Goal: Obtain resource: Download file/media

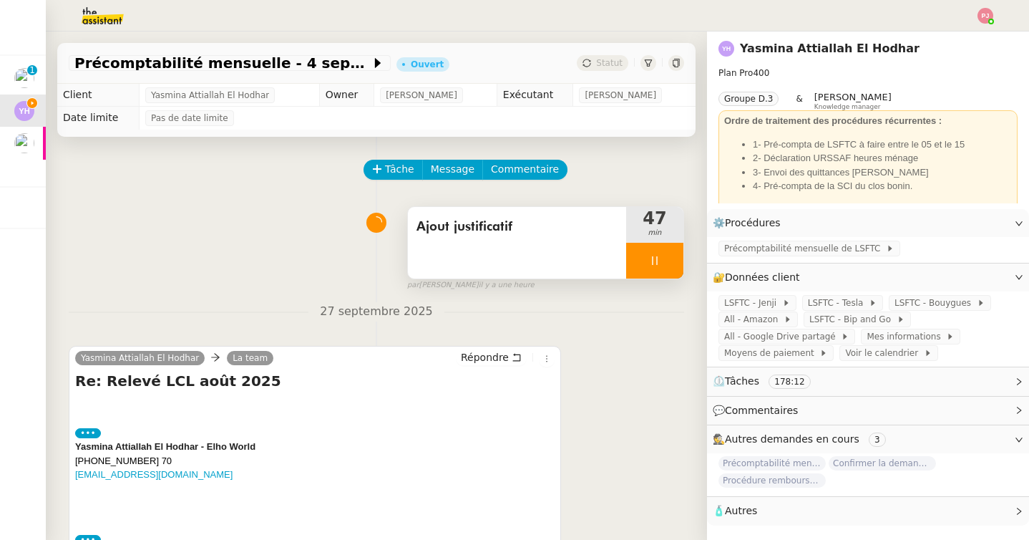
click at [654, 258] on icon at bounding box center [654, 260] width 11 height 11
click at [654, 258] on div at bounding box center [640, 261] width 29 height 36
click at [654, 265] on icon at bounding box center [654, 260] width 11 height 11
click at [636, 262] on icon at bounding box center [640, 260] width 11 height 11
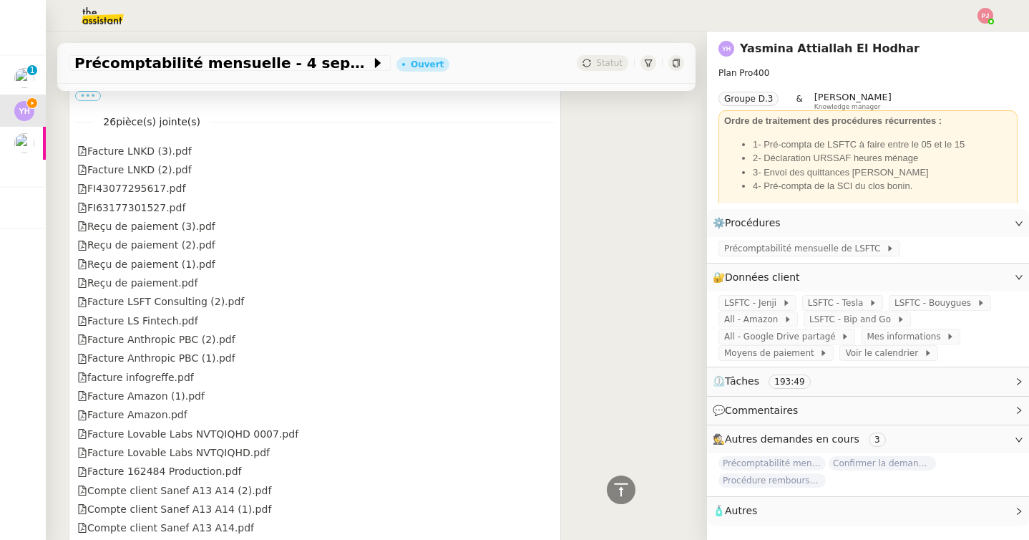
scroll to position [4357, 0]
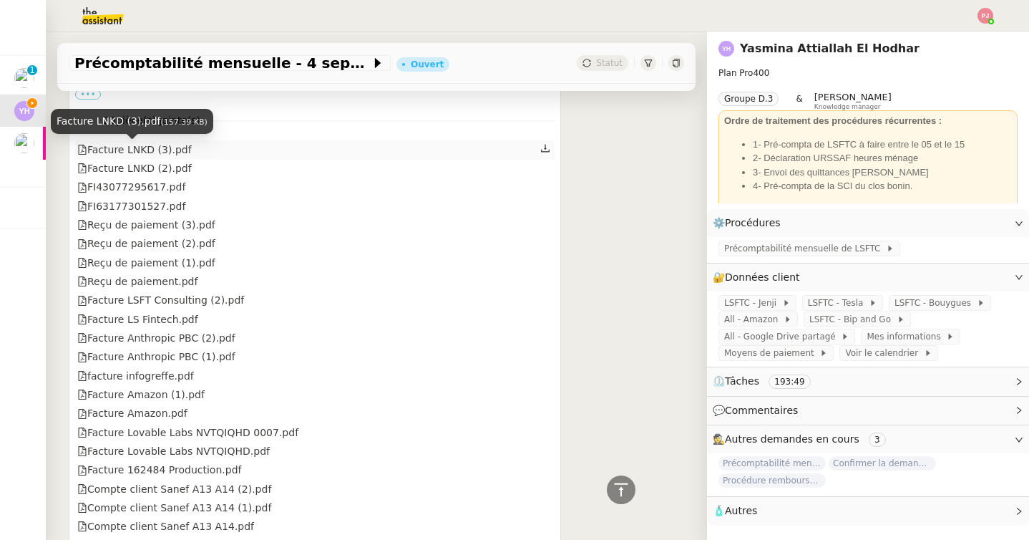
click at [171, 153] on div "Facture LNKD (3).pdf" at bounding box center [134, 150] width 115 height 16
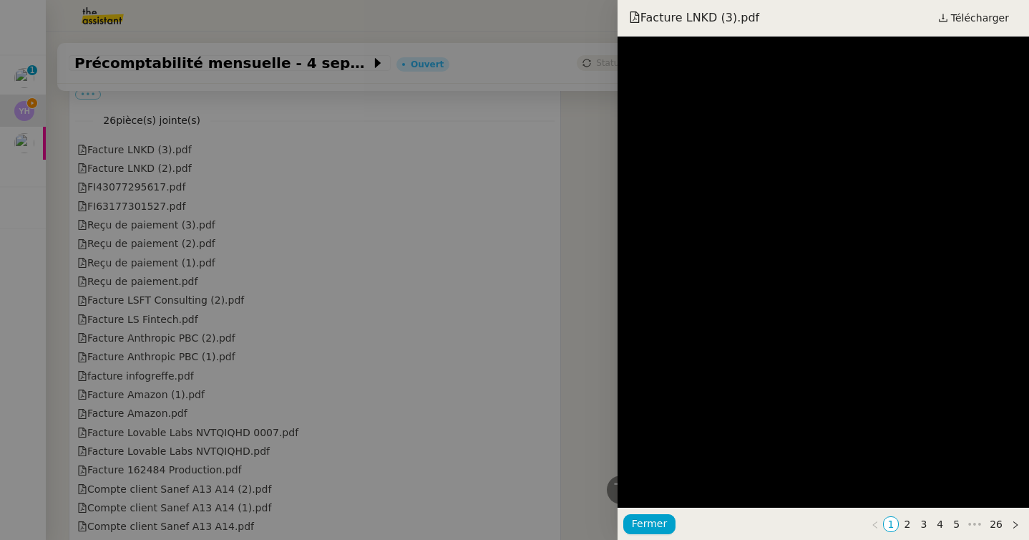
click at [188, 174] on div at bounding box center [514, 270] width 1029 height 540
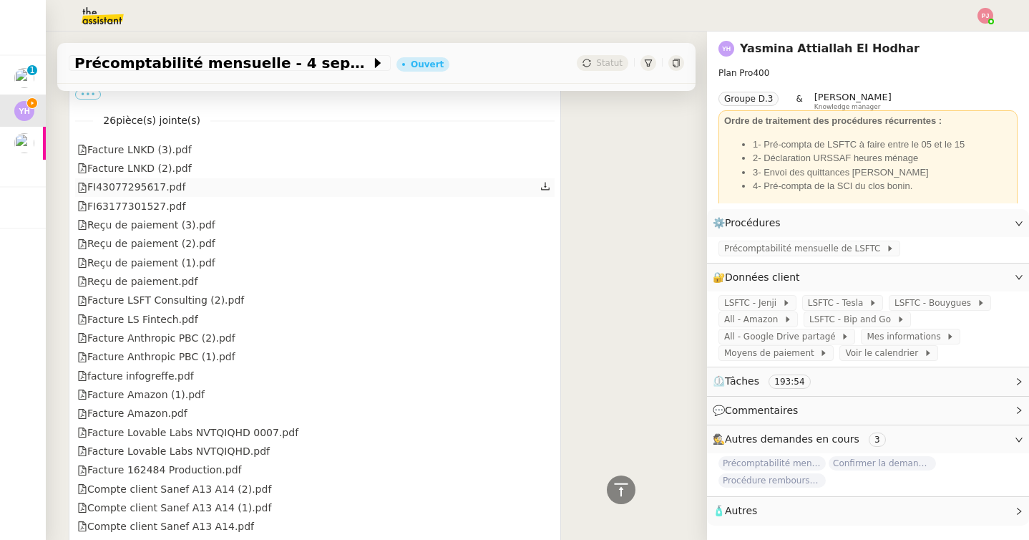
click at [168, 184] on div "FI43077295617.pdf" at bounding box center [131, 187] width 108 height 16
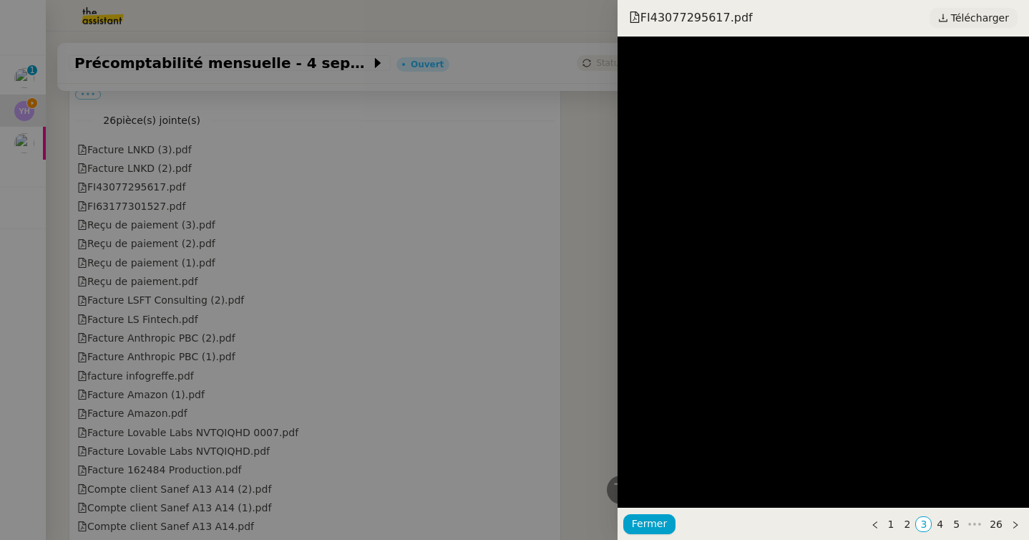
click at [947, 20] on icon at bounding box center [943, 18] width 10 height 10
click at [180, 227] on div at bounding box center [514, 270] width 1029 height 540
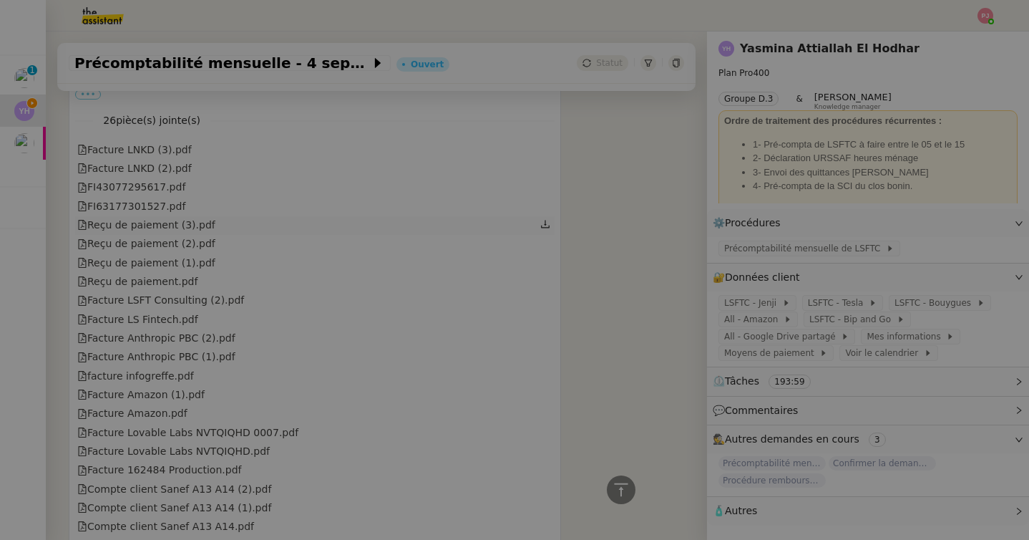
click at [169, 227] on div "Reçu de paiement (3).pdf" at bounding box center [146, 225] width 138 height 16
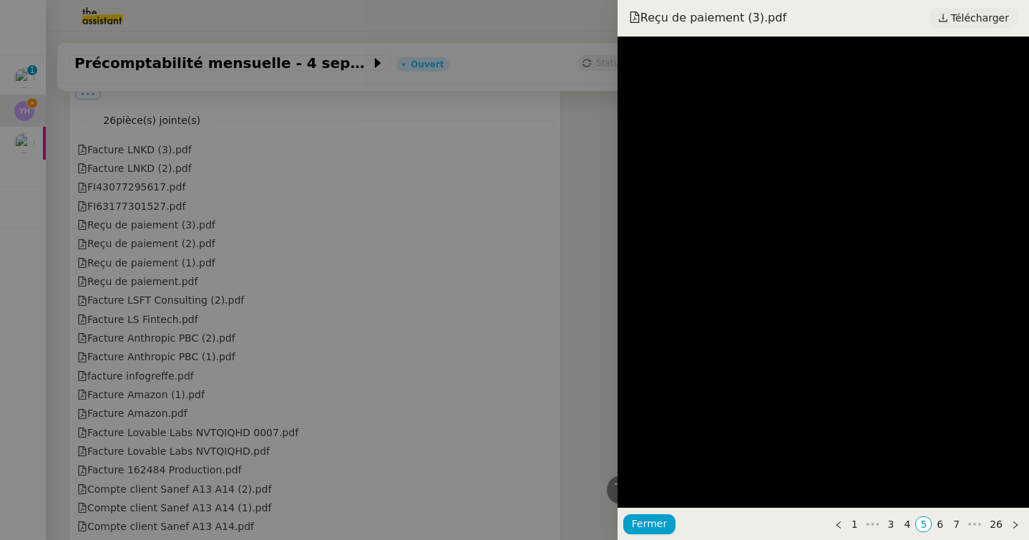
click at [959, 21] on span "Télécharger" at bounding box center [980, 18] width 58 height 19
click at [168, 231] on div at bounding box center [514, 270] width 1029 height 540
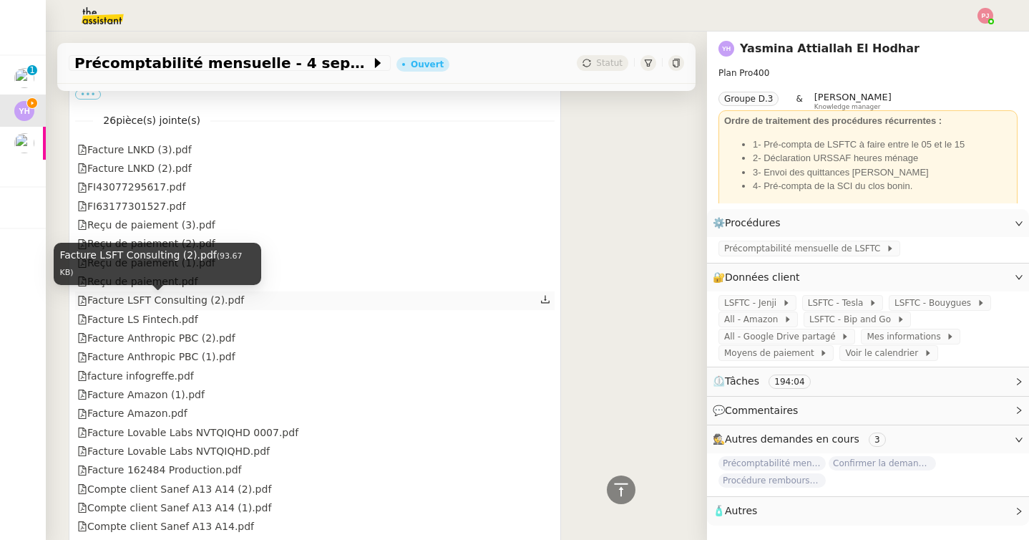
click at [167, 304] on div "Facture LSFT Consulting (2).pdf" at bounding box center [160, 300] width 167 height 16
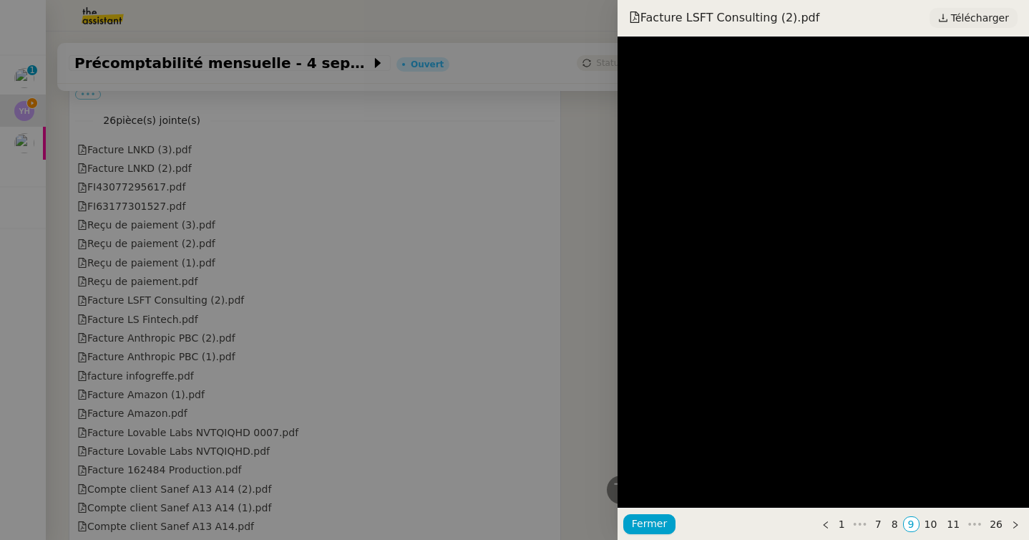
click at [962, 9] on span "Télécharger" at bounding box center [980, 18] width 58 height 19
click at [253, 266] on div at bounding box center [514, 270] width 1029 height 540
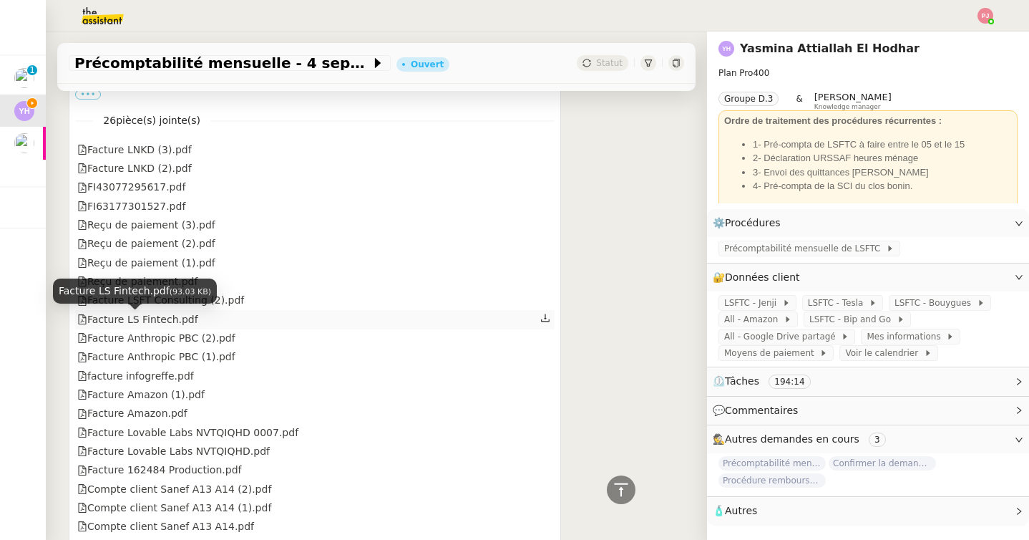
click at [183, 320] on div "Facture LS Fintech.pdf" at bounding box center [137, 319] width 121 height 16
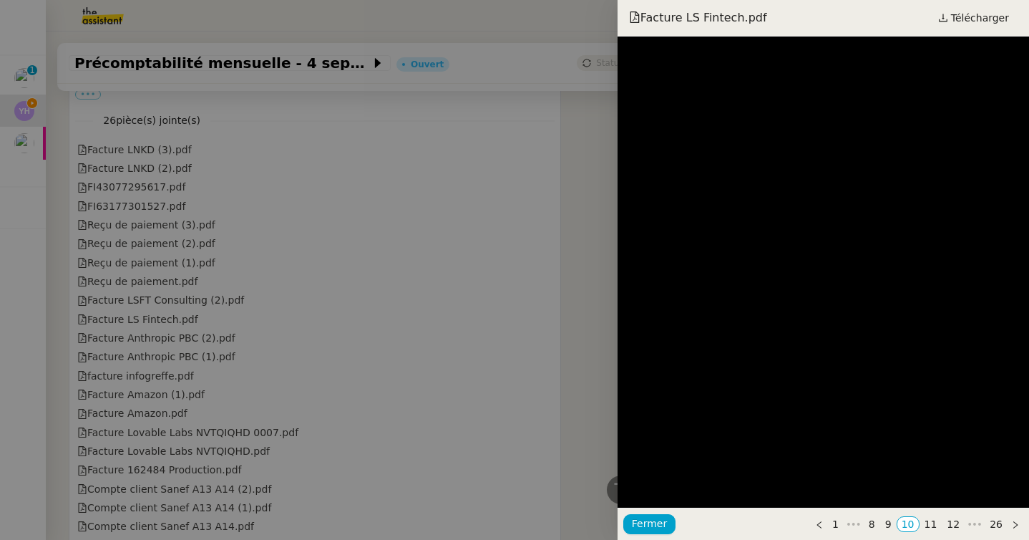
click at [381, 326] on div at bounding box center [514, 270] width 1029 height 540
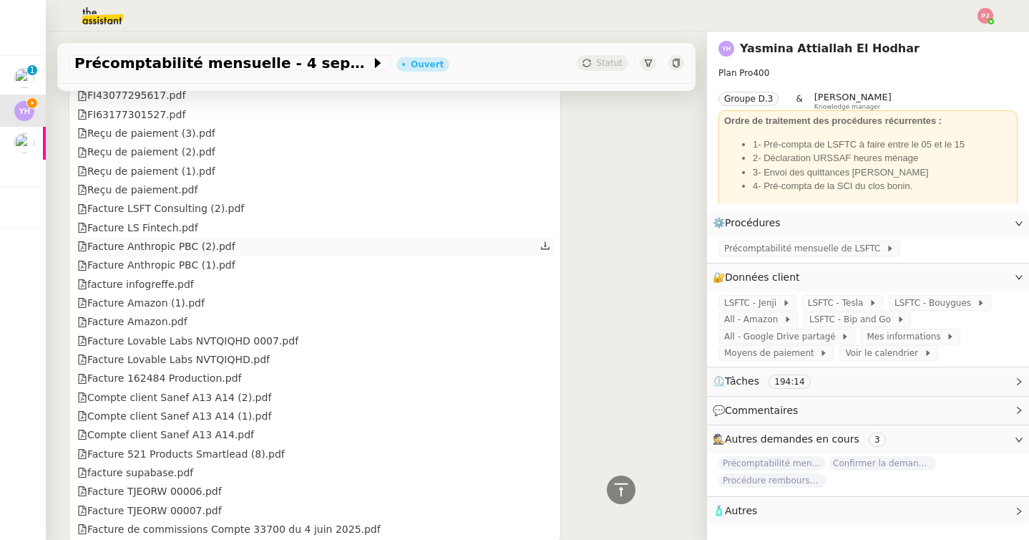
scroll to position [4487, 0]
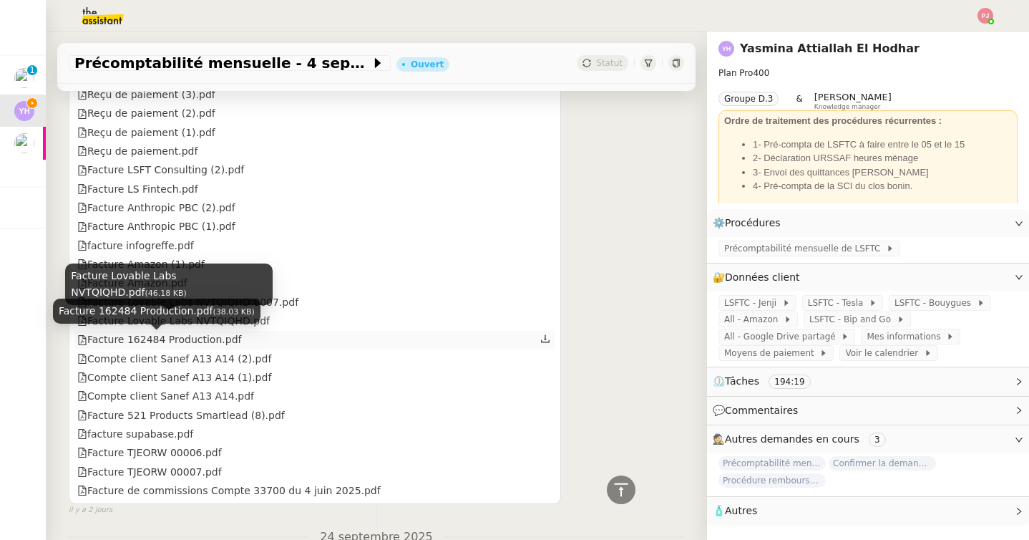
click at [184, 344] on div "Facture 162484 Production.pdf" at bounding box center [159, 339] width 164 height 16
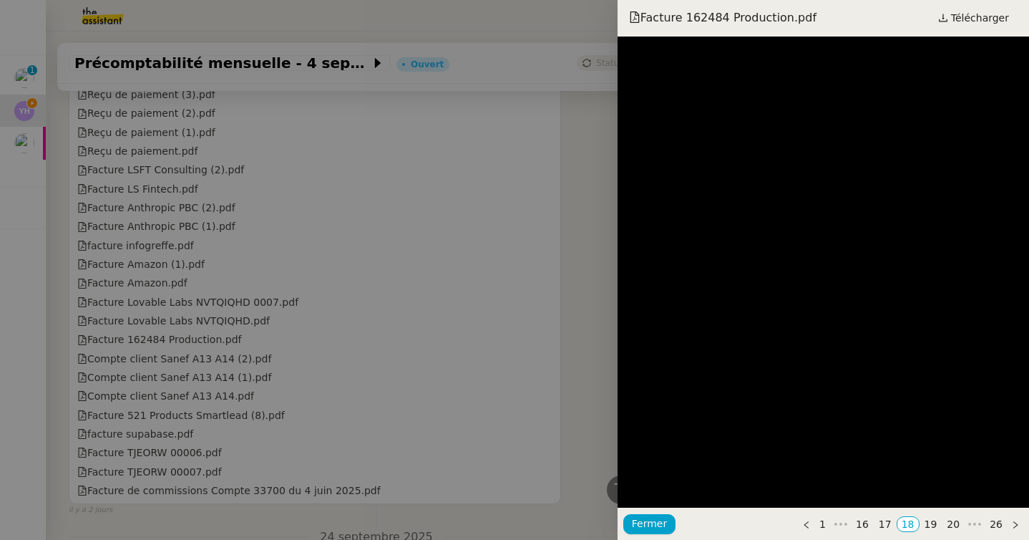
click at [356, 299] on div at bounding box center [514, 270] width 1029 height 540
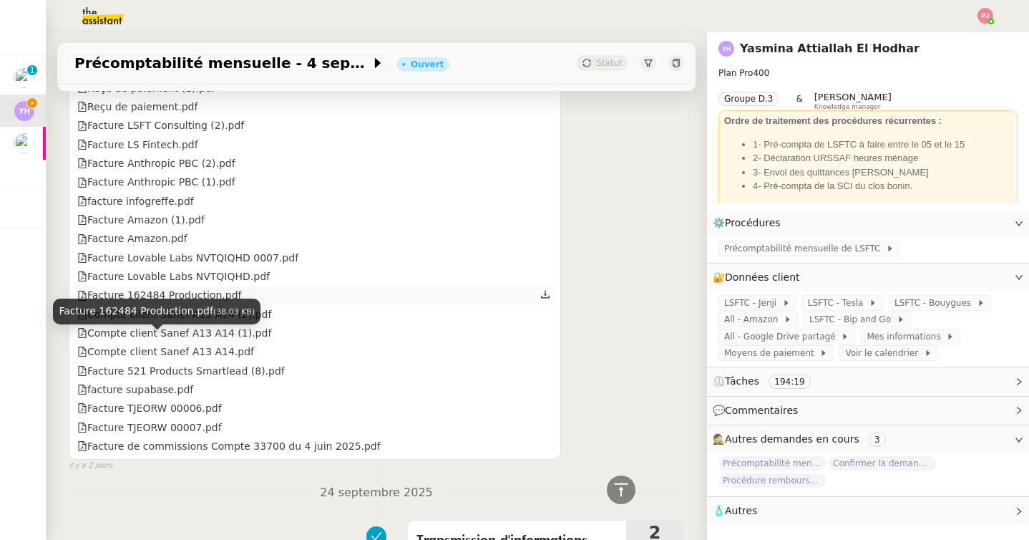
scroll to position [4536, 0]
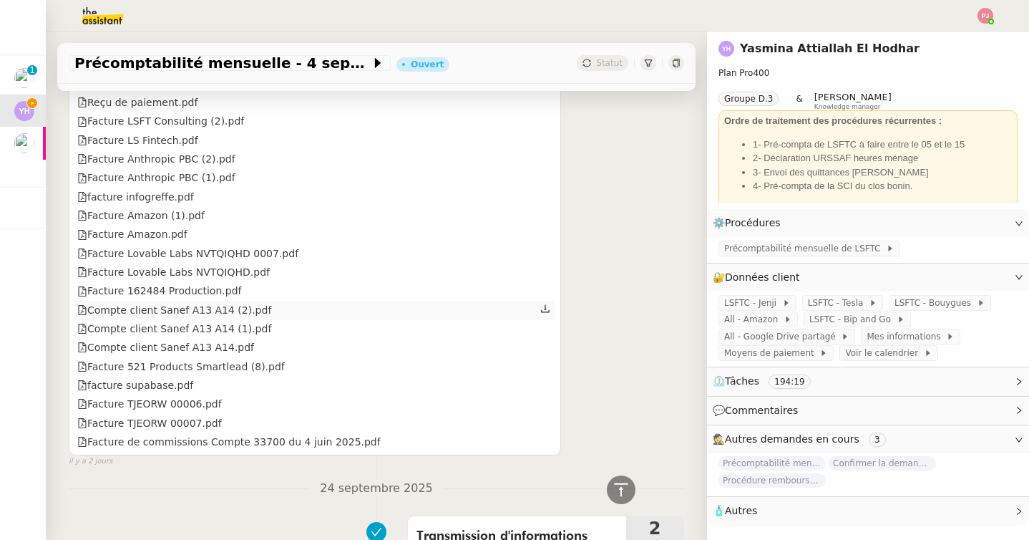
click at [260, 311] on div "Compte client Sanef A13 A14 (2).pdf" at bounding box center [174, 310] width 194 height 16
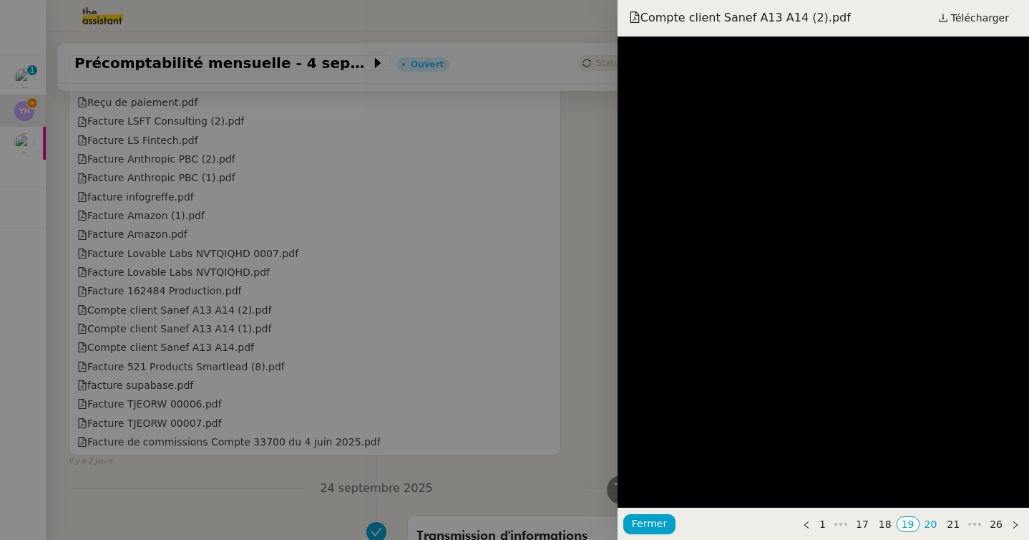
click at [932, 525] on link "20" at bounding box center [930, 524] width 21 height 14
click at [930, 526] on link "21" at bounding box center [930, 524] width 21 height 14
click at [488, 309] on div at bounding box center [514, 270] width 1029 height 540
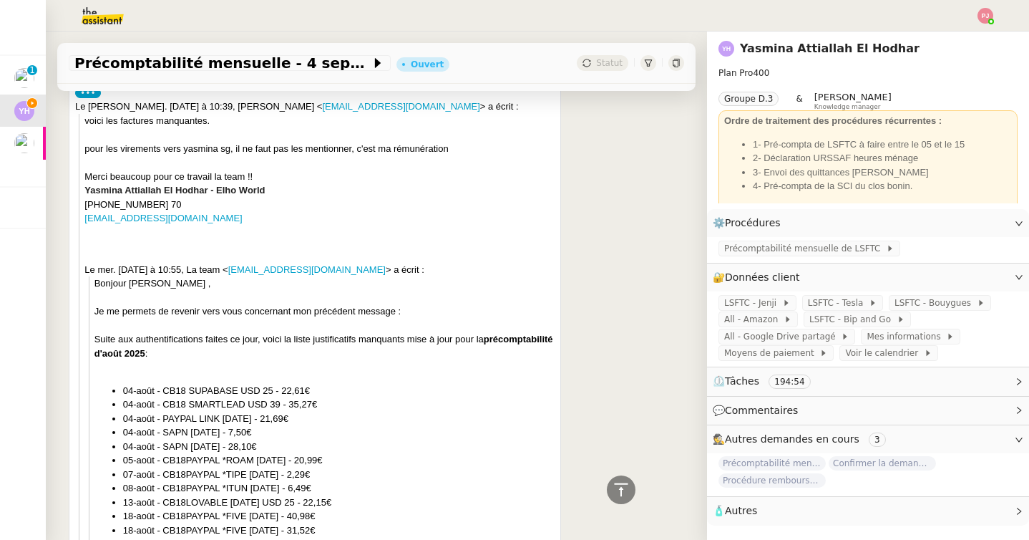
scroll to position [0, 0]
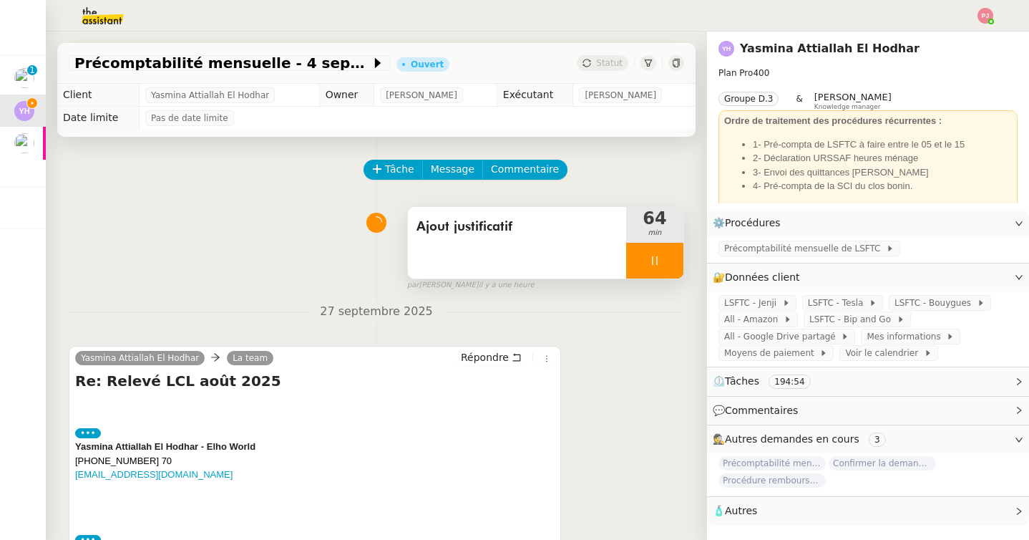
click at [643, 271] on div at bounding box center [654, 261] width 57 height 36
